Goal: Navigation & Orientation: Find specific page/section

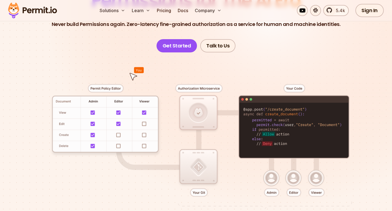
scroll to position [83, 0]
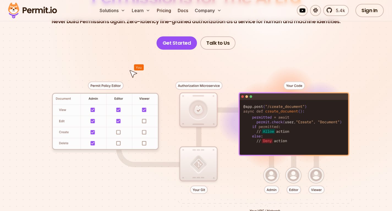
click at [291, 48] on header "Permissions for The AI Era Never build Permissions again. Zero-latency fine-gra…" at bounding box center [196, 19] width 366 height 61
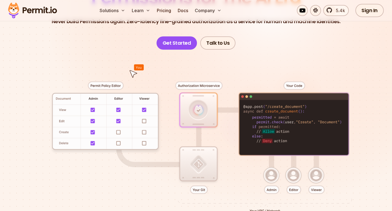
scroll to position [0, 0]
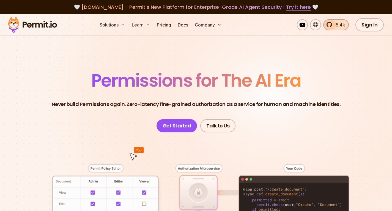
click at [337, 23] on span "5.4k" at bounding box center [339, 24] width 12 height 7
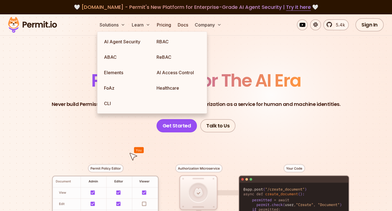
click at [244, 75] on span "Permissions for The AI Era" at bounding box center [196, 80] width 210 height 24
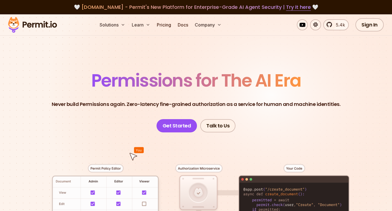
click at [244, 68] on span "Permissions for The AI Era" at bounding box center [196, 80] width 210 height 24
click at [185, 26] on link "Docs" at bounding box center [183, 24] width 15 height 11
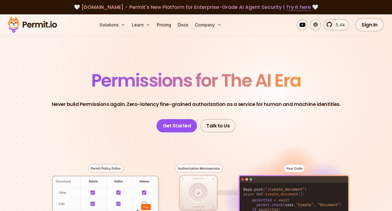
click at [214, 61] on section "Permissions for The AI Era Never build Permissions again. Zero-latency fine-gra…" at bounding box center [196, 190] width 392 height 352
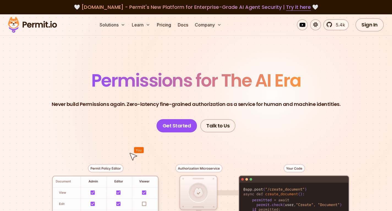
click at [206, 102] on p "Never build Permissions again. Zero-latency fine-grained authorization as a ser…" at bounding box center [196, 104] width 289 height 8
